Goal: Navigation & Orientation: Find specific page/section

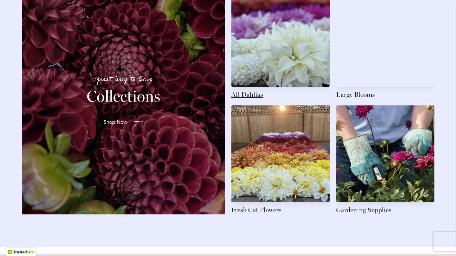
scroll to position [969, 0]
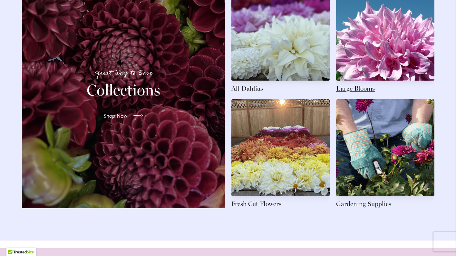
click at [389, 58] on link at bounding box center [385, 38] width 98 height 109
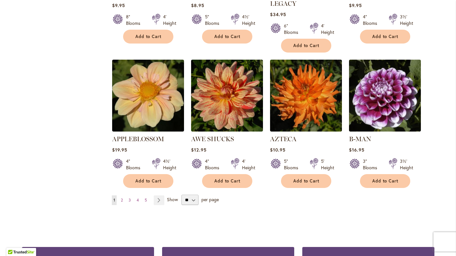
scroll to position [519, 0]
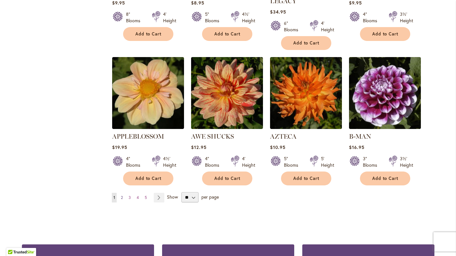
click at [122, 195] on span "2" at bounding box center [122, 197] width 2 height 5
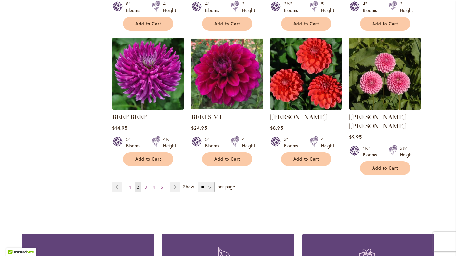
scroll to position [532, 0]
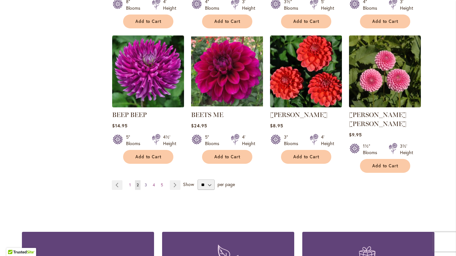
click at [145, 183] on span "3" at bounding box center [146, 185] width 2 height 5
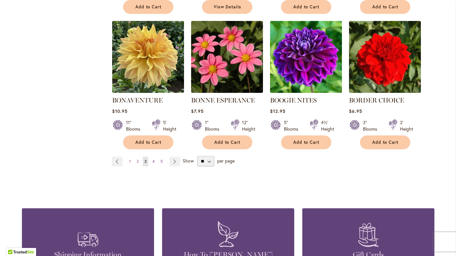
scroll to position [548, 0]
